Goal: Transaction & Acquisition: Purchase product/service

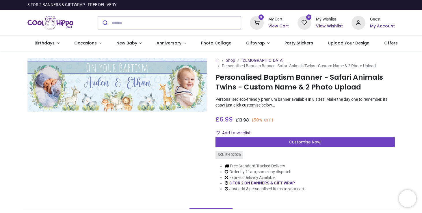
click at [69, 25] on img "Logo of Cool Hippo" at bounding box center [50, 23] width 46 height 16
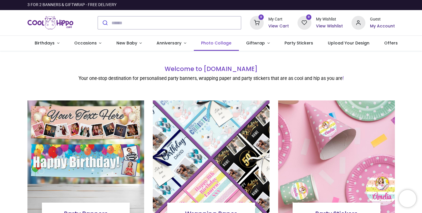
click at [210, 43] on span "Photo Collage" at bounding box center [216, 43] width 30 height 6
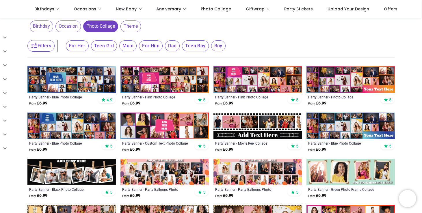
scroll to position [121, 0]
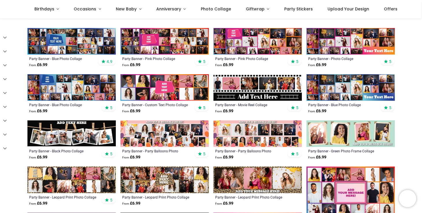
click at [180, 91] on img at bounding box center [165, 87] width 88 height 27
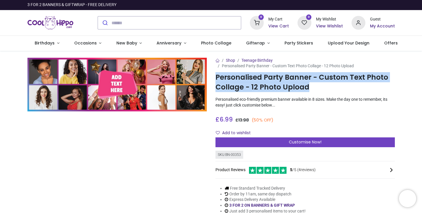
drag, startPoint x: 304, startPoint y: 86, endPoint x: 214, endPoint y: 77, distance: 90.9
click at [214, 77] on div "Shop Teenage Birthday Personalised Party Banner - Custom Text Photo Collage - 1…" at bounding box center [305, 141] width 188 height 166
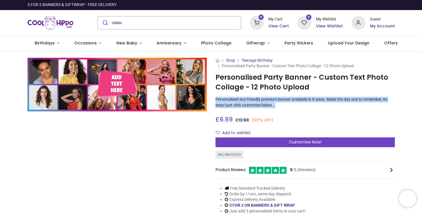
drag, startPoint x: 215, startPoint y: 100, endPoint x: 284, endPoint y: 104, distance: 68.9
click at [284, 104] on p "Personalised eco-friendly premium banner available in 8 sizes. Make the day one…" at bounding box center [306, 102] width 180 height 11
copy p "Personalised eco-friendly premium banner available in 8 sizes. Make the day one…"
